Goal: Information Seeking & Learning: Learn about a topic

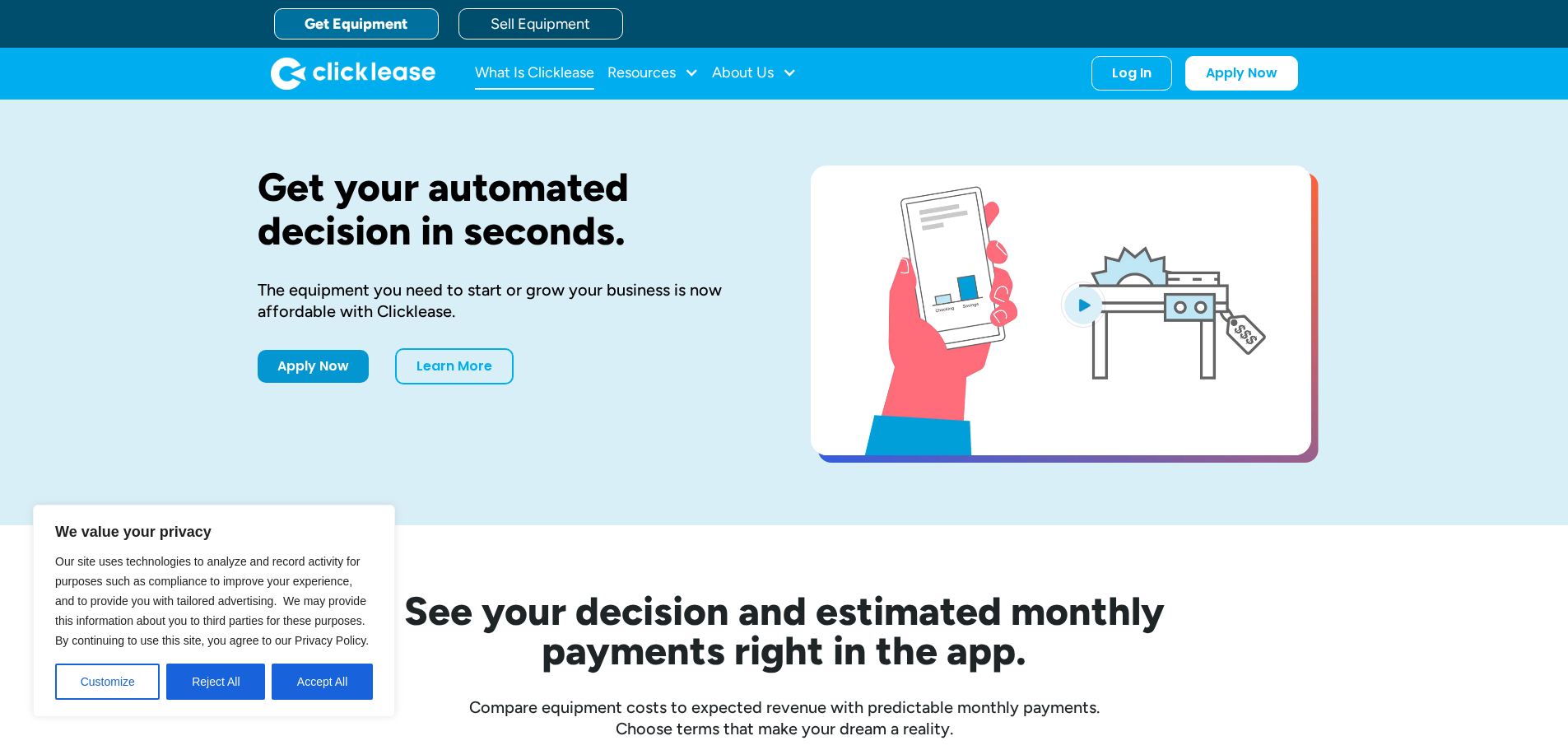
click at [536, 67] on link "What Is Clicklease" at bounding box center [534, 73] width 119 height 33
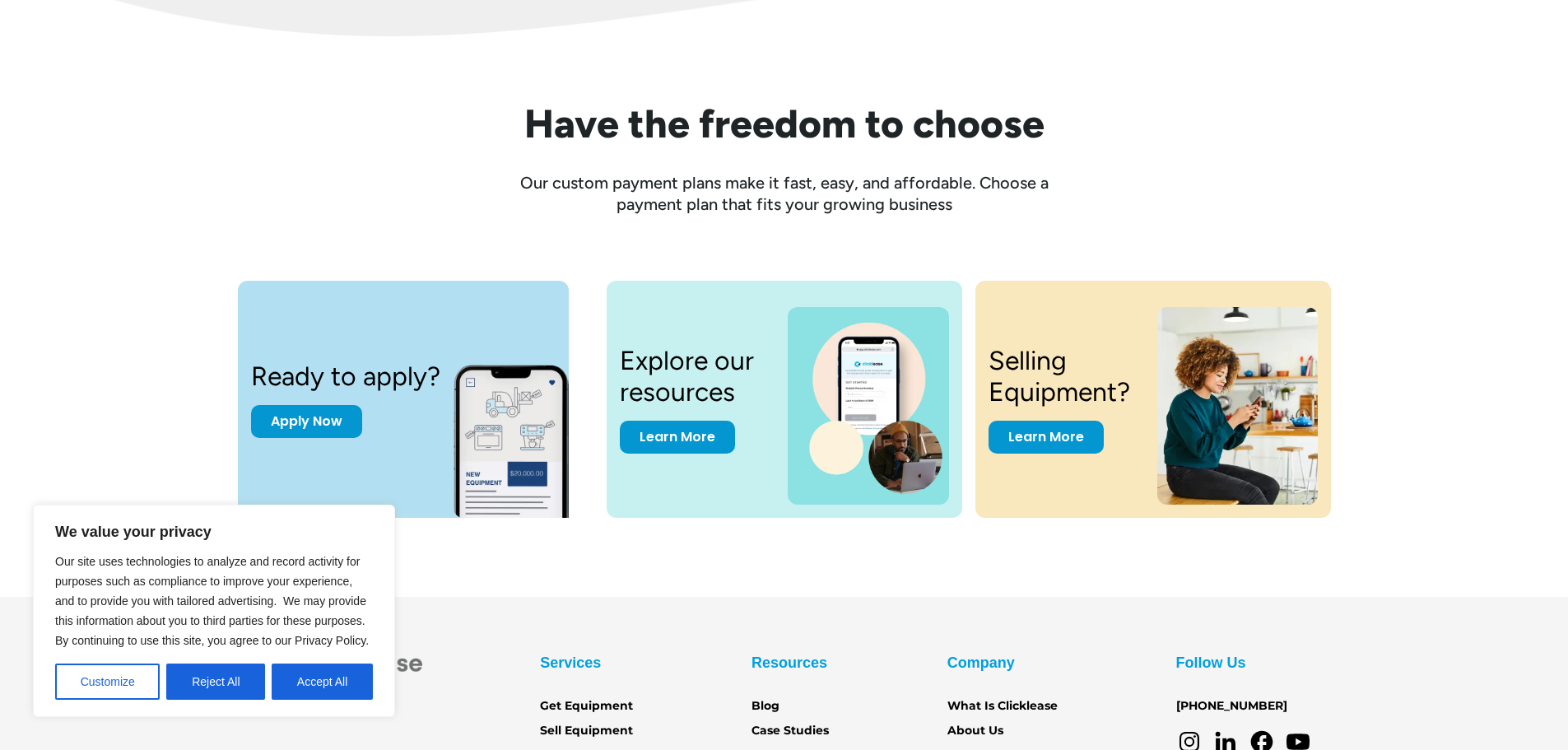
scroll to position [2058, 0]
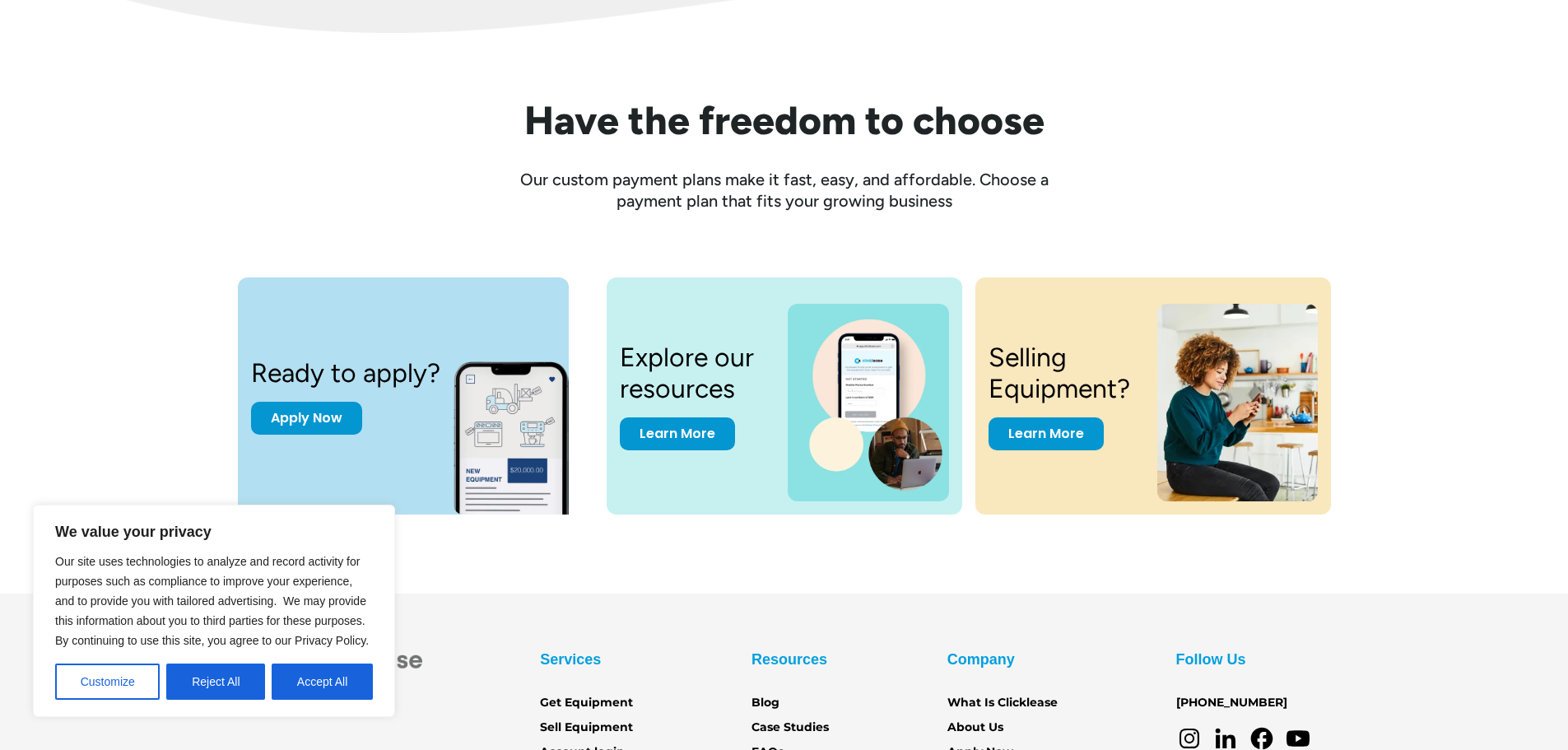
drag, startPoint x: 1119, startPoint y: 358, endPoint x: 1464, endPoint y: 484, distance: 367.3
click at [1464, 484] on div "Ready to apply? Apply Now Explore our resources Learn More Selling Equipment? L…" at bounding box center [784, 402] width 1501 height 251
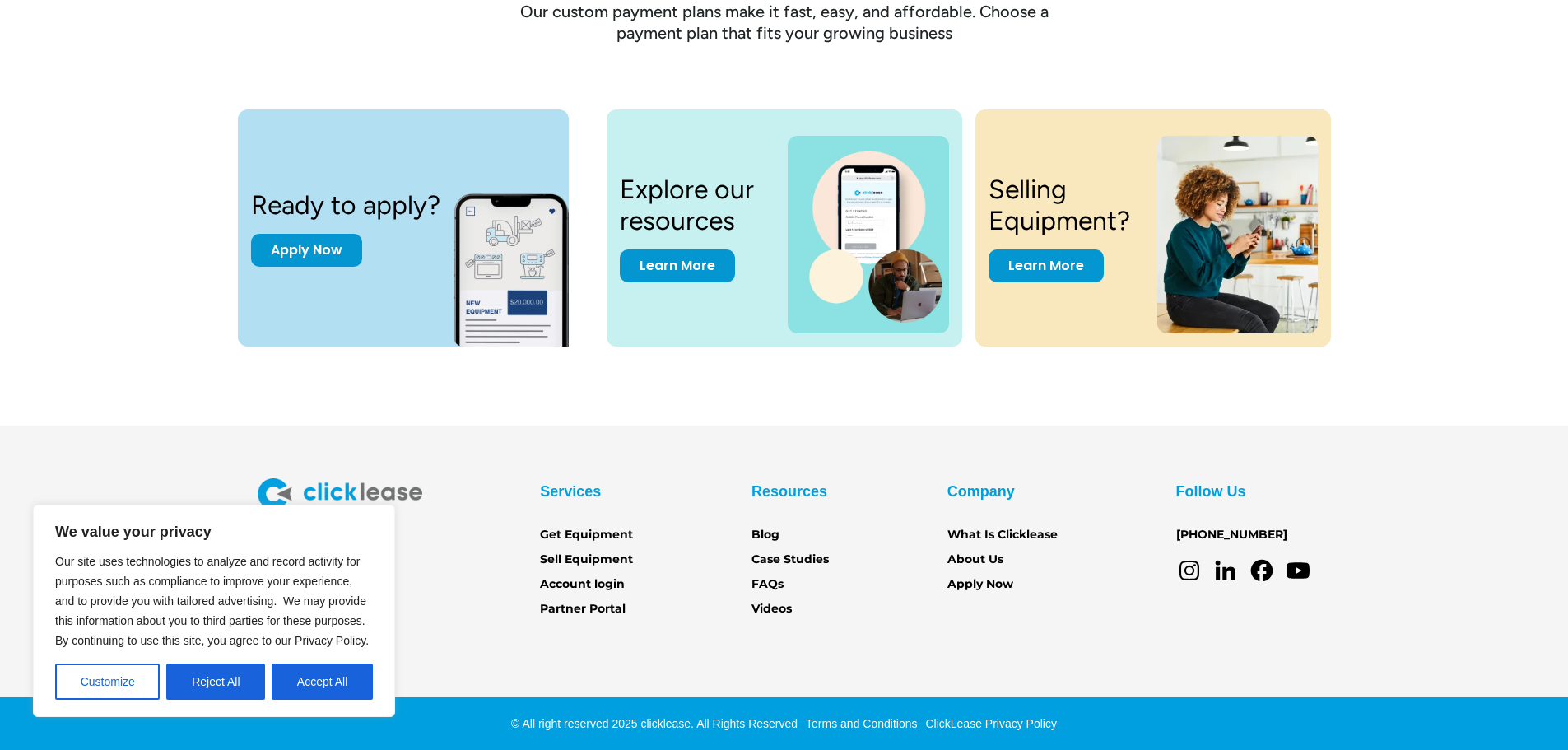
scroll to position [2227, 0]
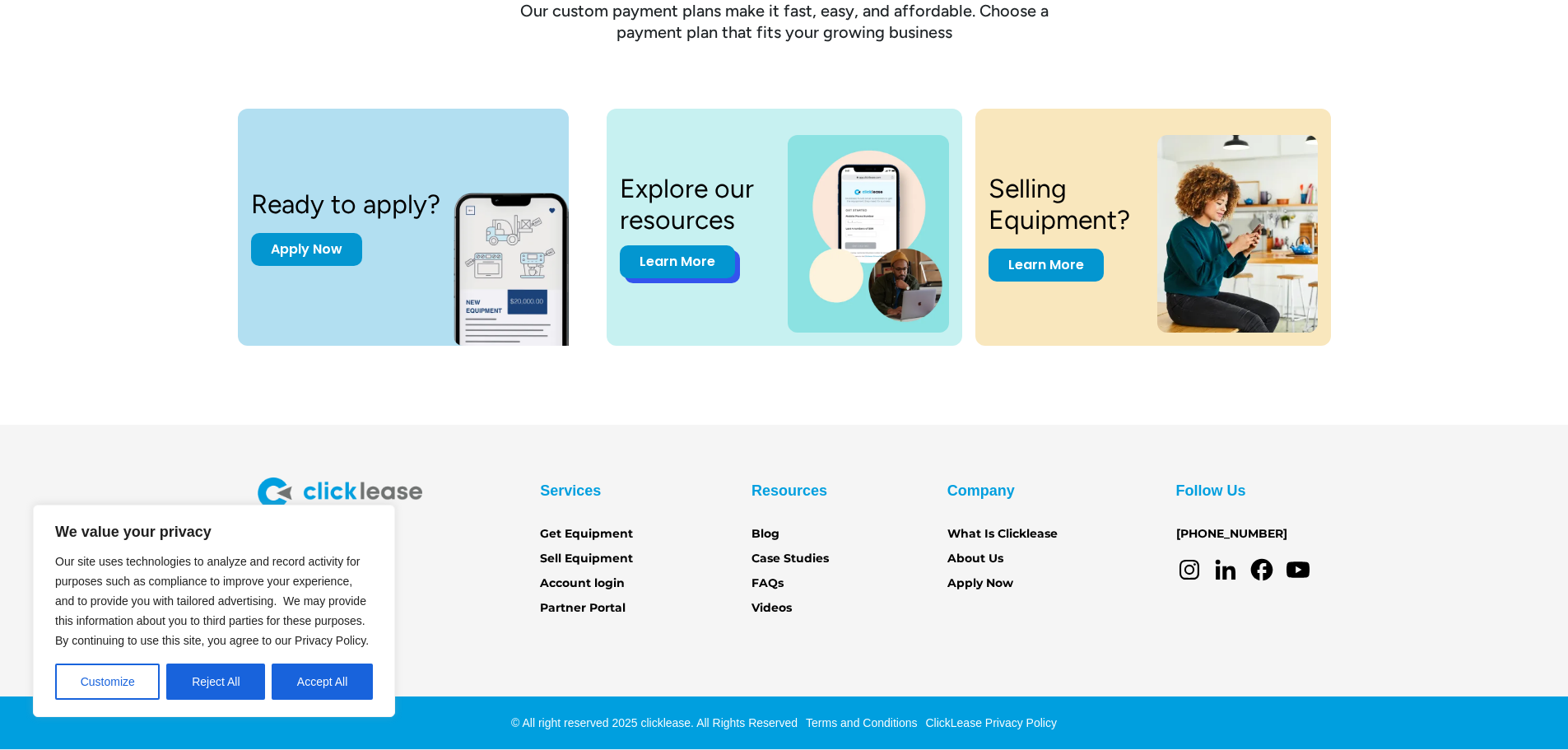
click at [676, 271] on link "Learn More" at bounding box center [677, 262] width 115 height 33
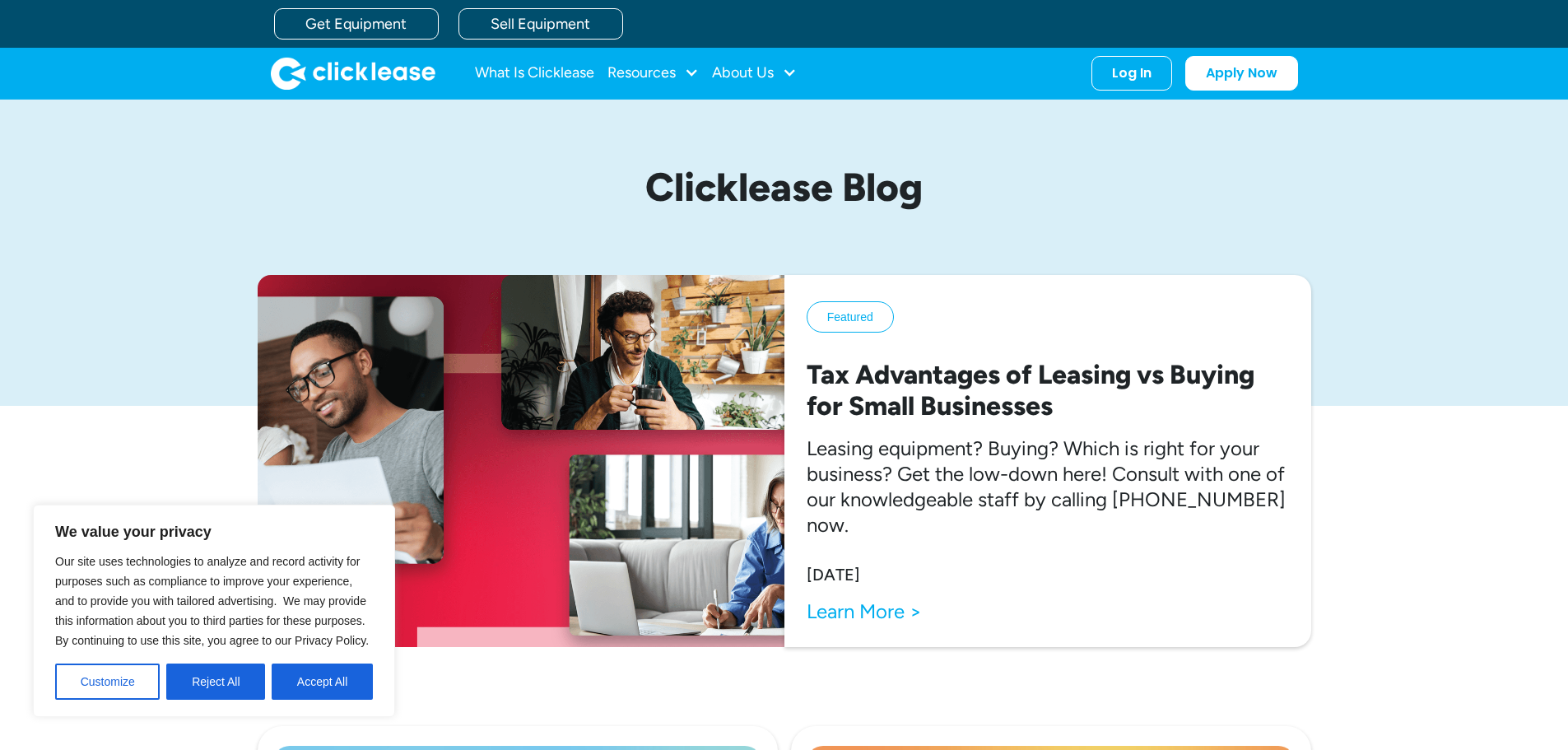
drag, startPoint x: 0, startPoint y: 0, endPoint x: 1151, endPoint y: 550, distance: 1275.7
click at [1151, 550] on div "Featured Tax Advantages of Leasing vs Buying for Small Businesses Leasing equip…" at bounding box center [1047, 460] width 527 height 372
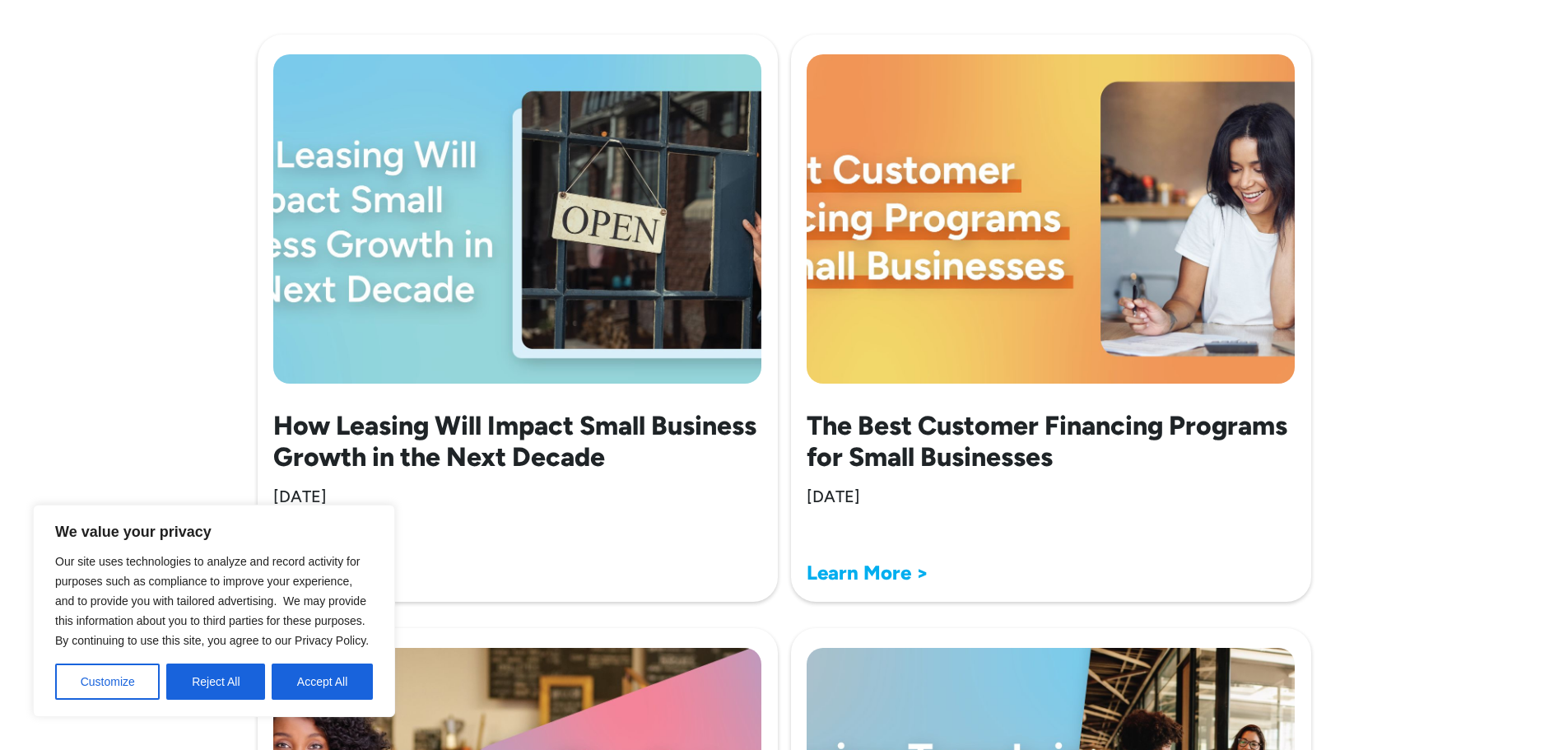
scroll to position [741, 0]
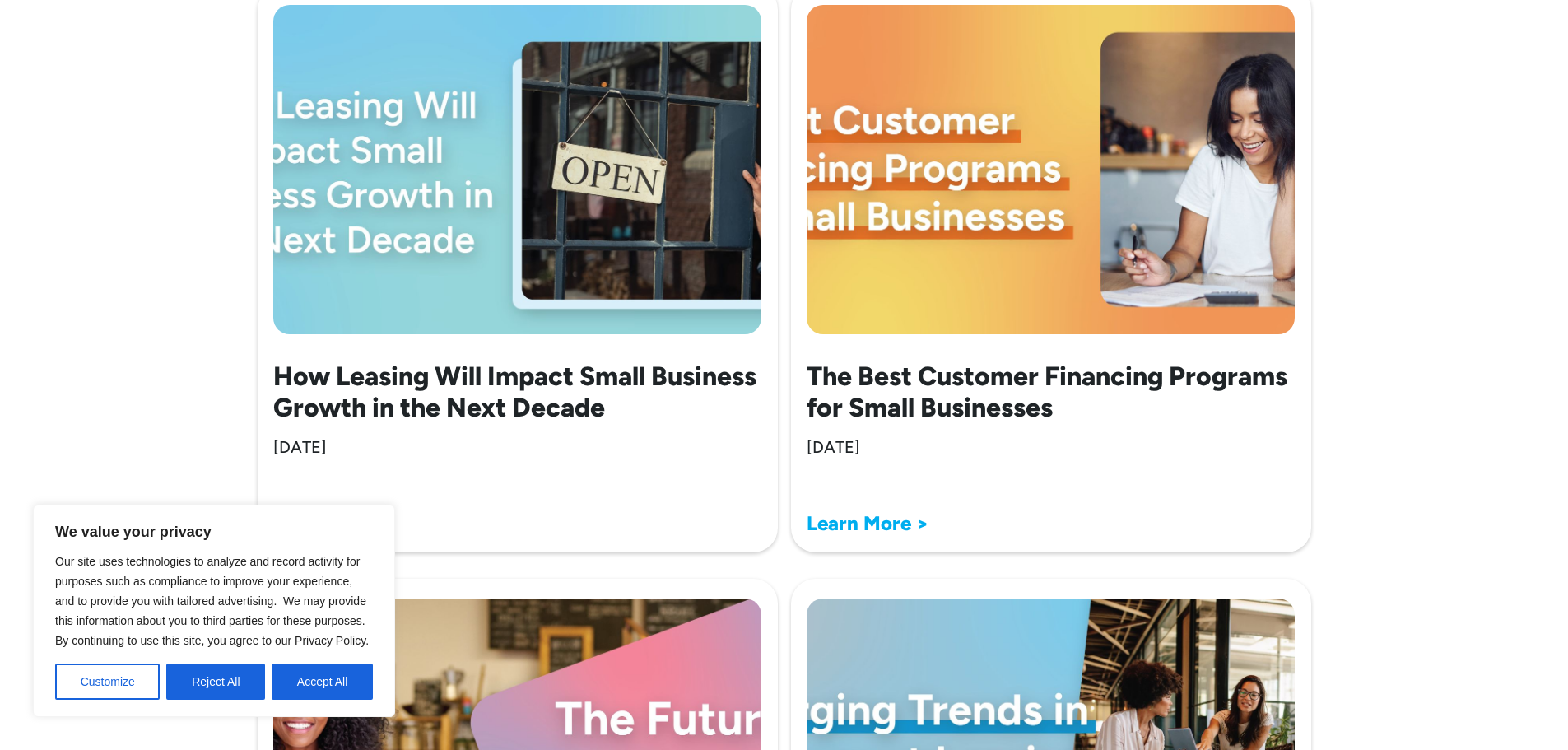
click at [885, 521] on strong "Learn More >" at bounding box center [867, 523] width 122 height 24
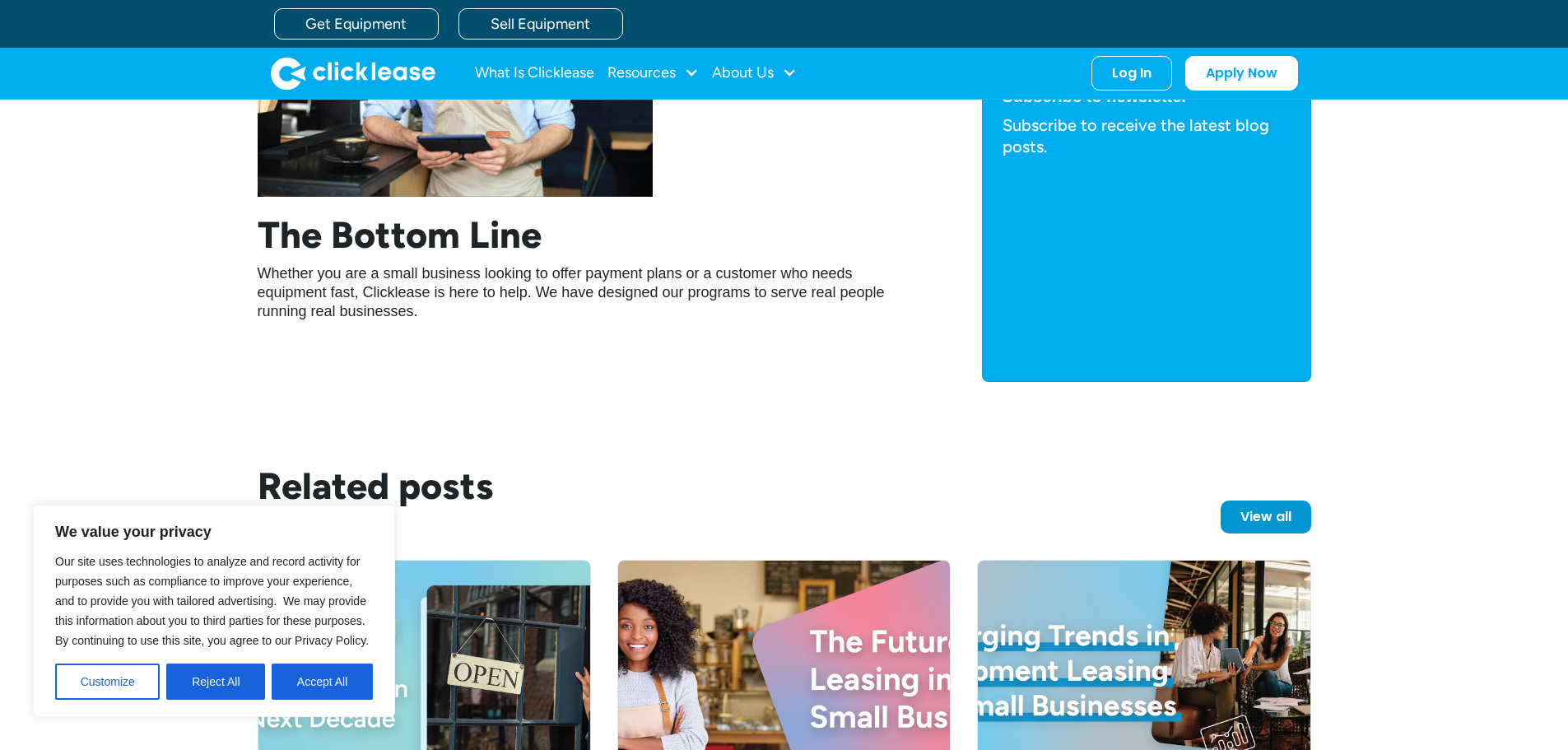
scroll to position [4097, 0]
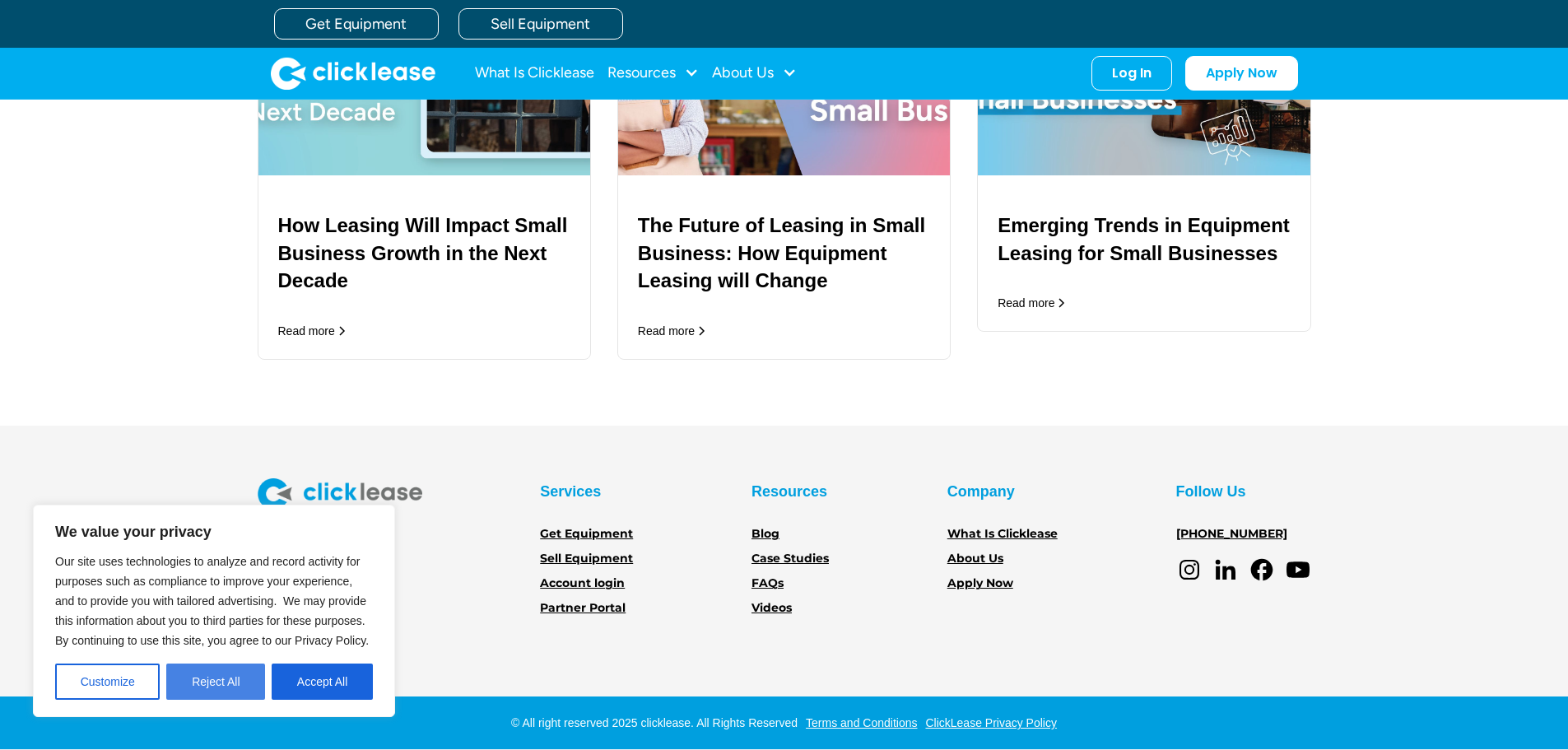
click at [200, 692] on button "Reject All" at bounding box center [216, 682] width 99 height 37
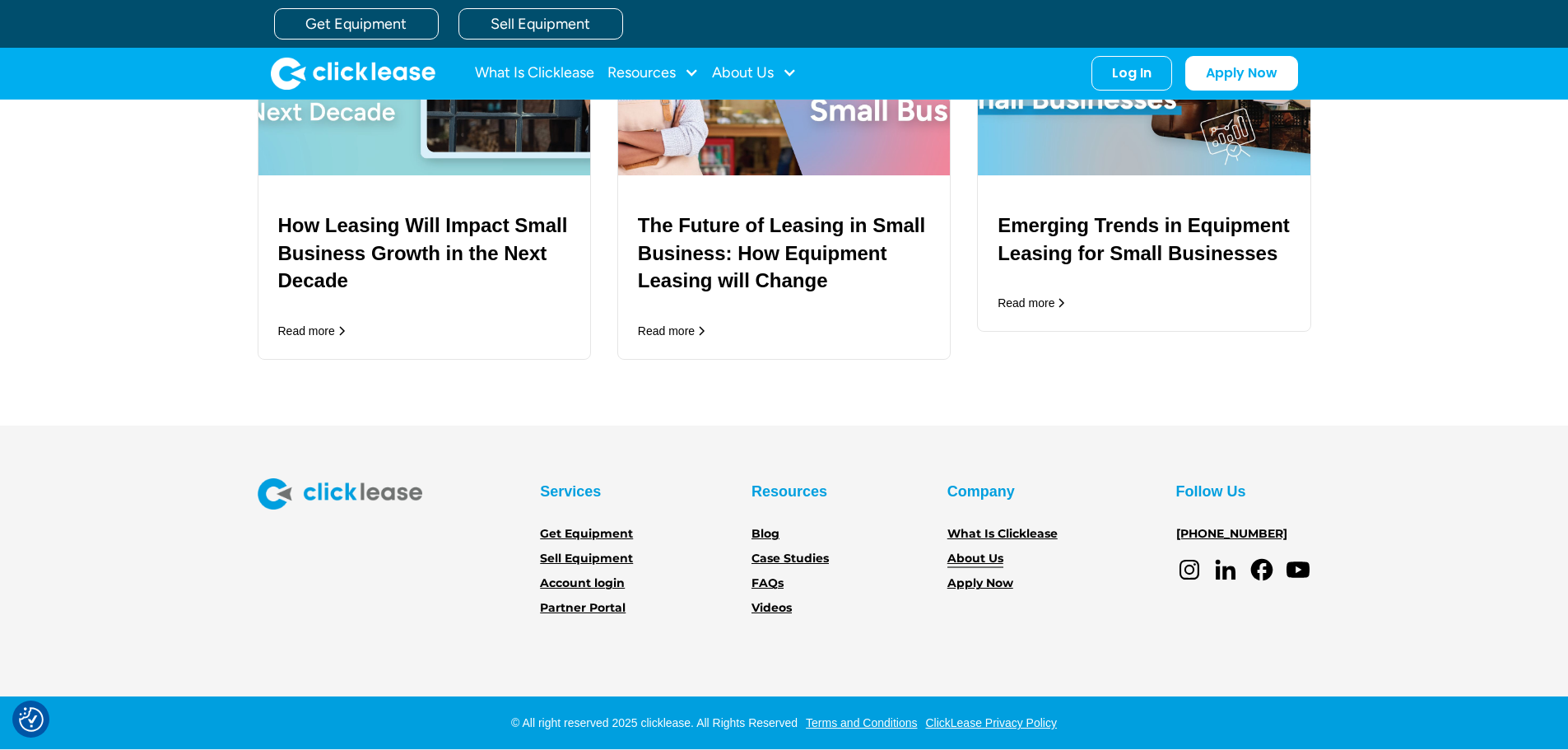
click at [980, 557] on link "About Us" at bounding box center [975, 559] width 56 height 18
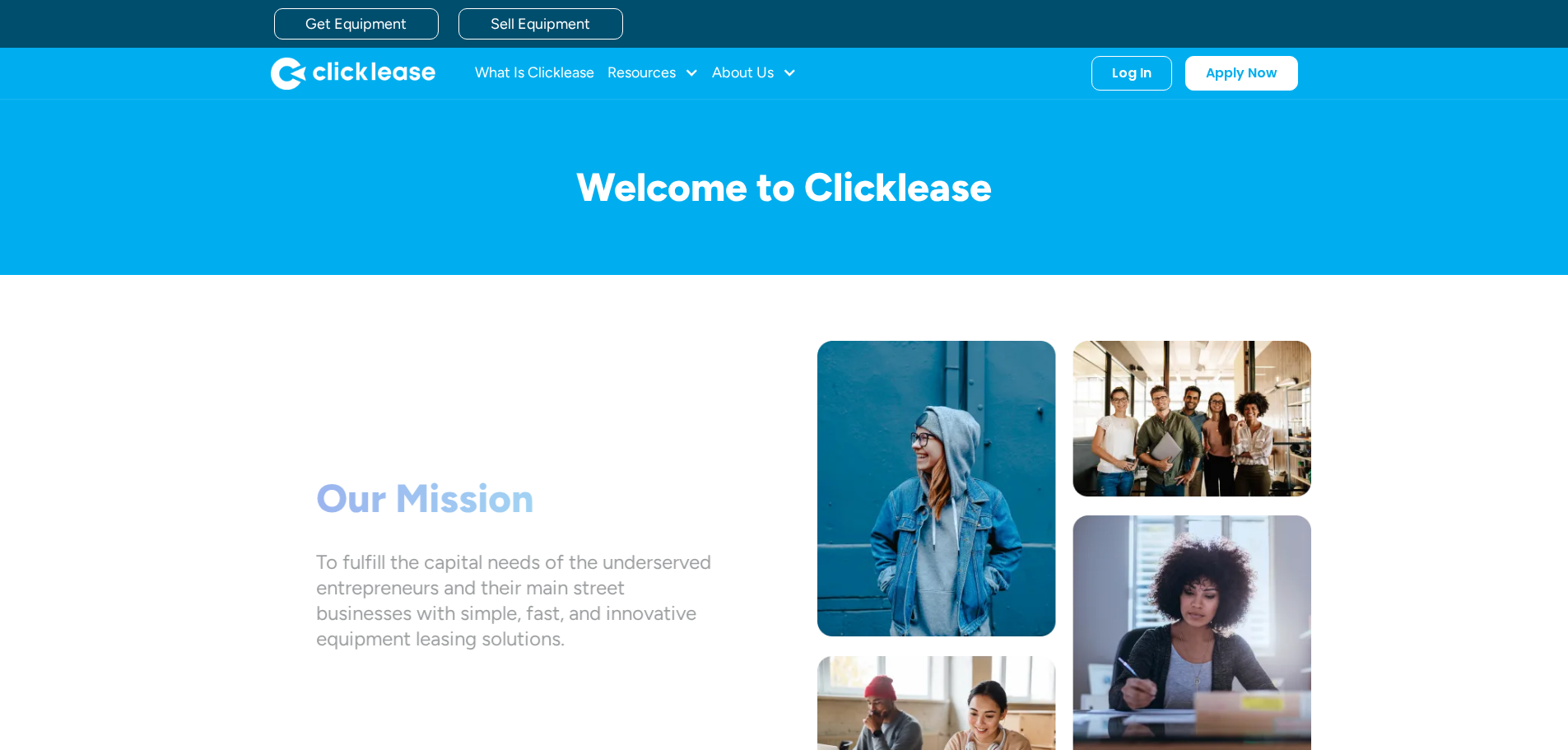
click at [980, 557] on img at bounding box center [1064, 576] width 494 height 471
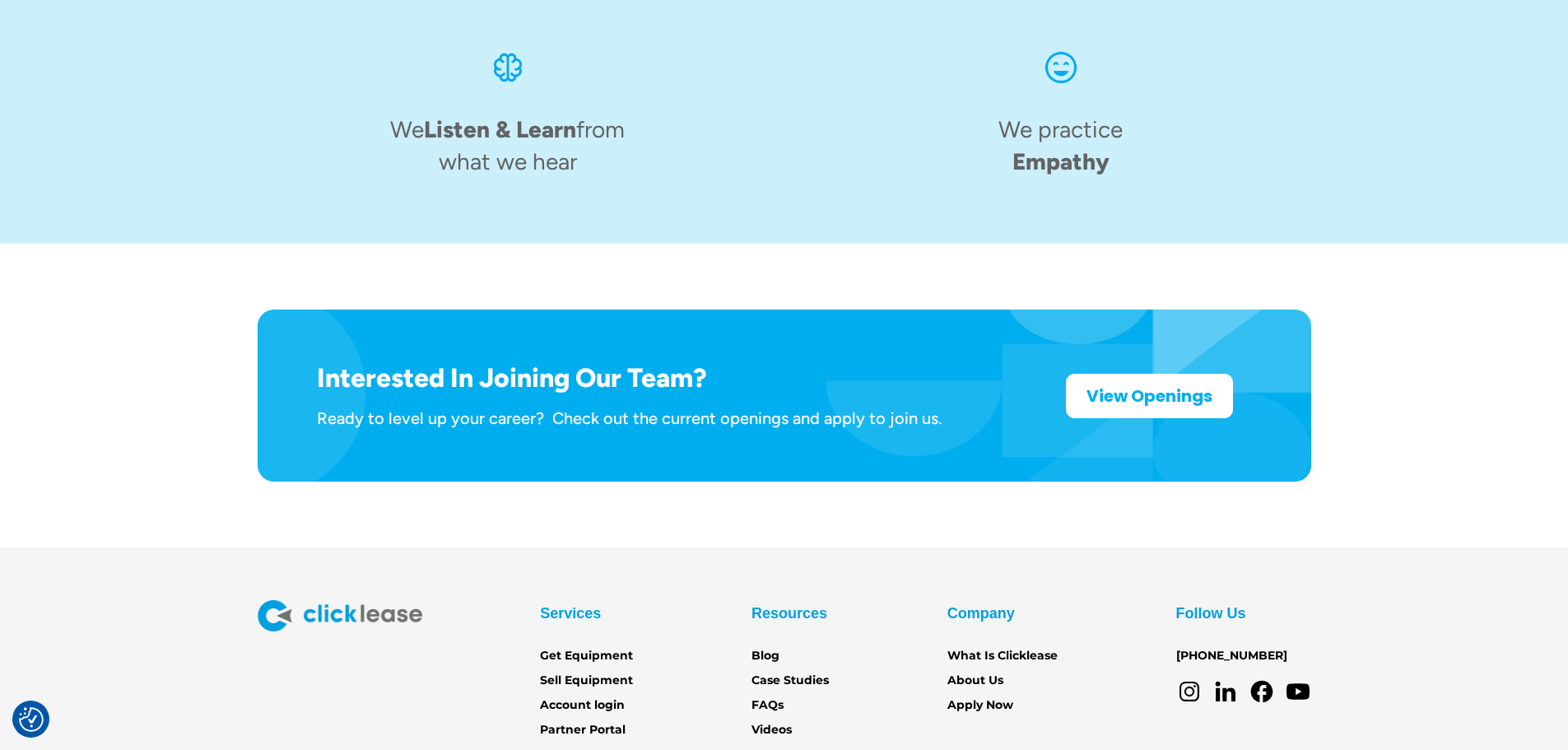
scroll to position [2551, 0]
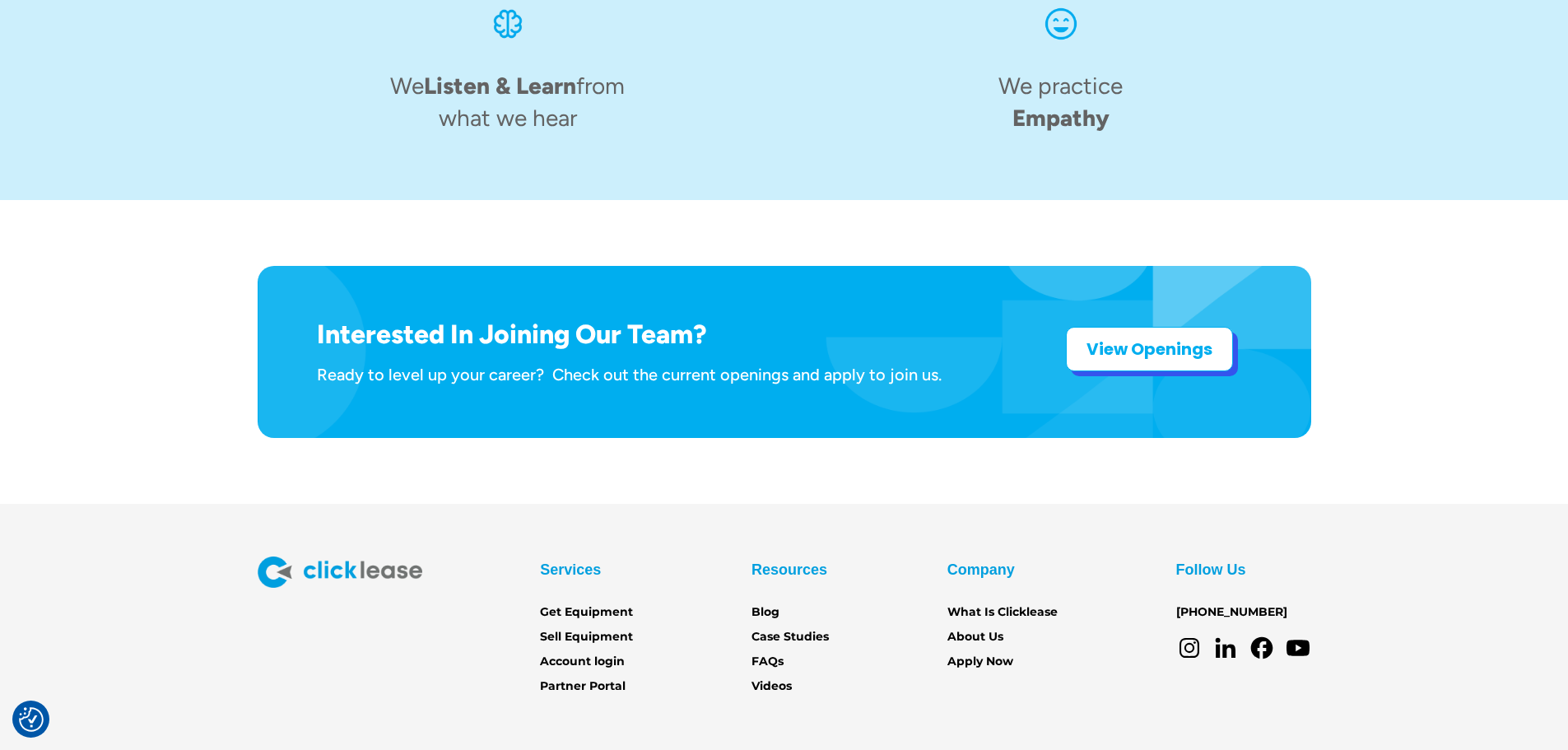
click at [1150, 327] on link "View Openings" at bounding box center [1149, 349] width 167 height 44
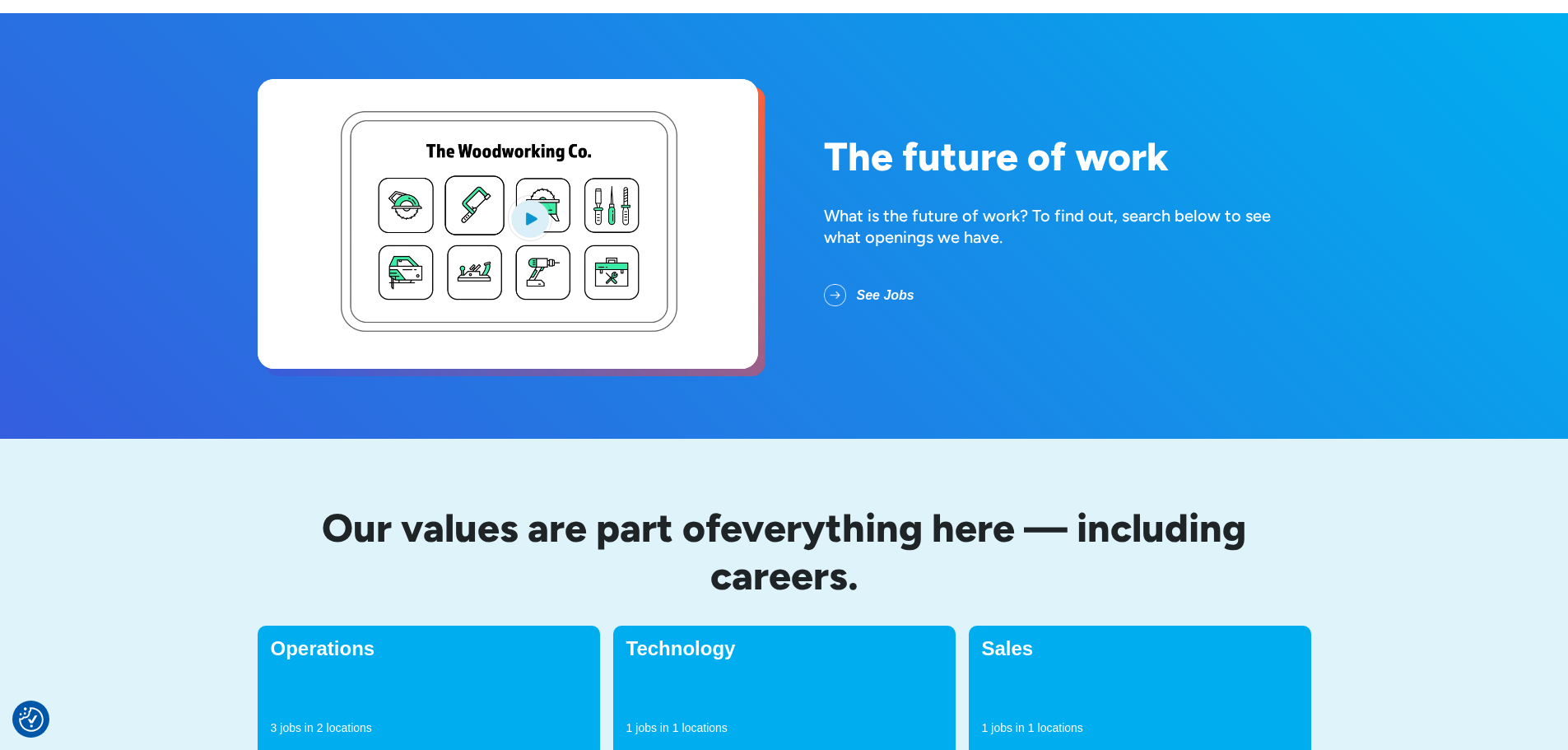
scroll to position [165, 0]
